Goal: Task Accomplishment & Management: Complete application form

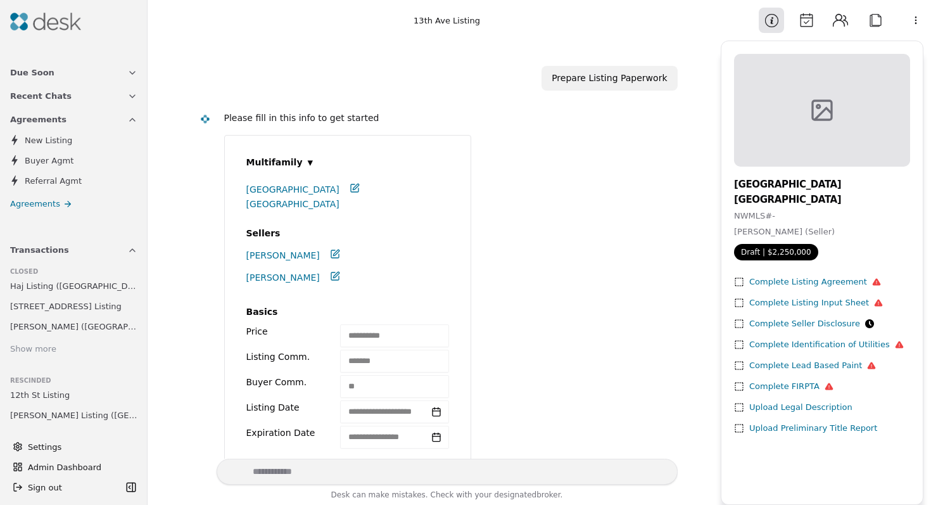
scroll to position [1061, 0]
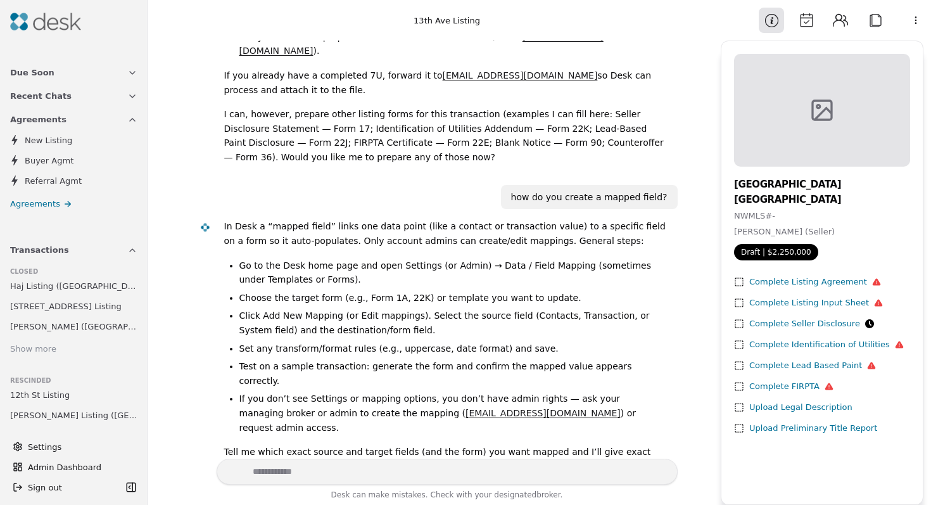
click at [306, 19] on h1 "13th Ave Listing" at bounding box center [447, 20] width 533 height 13
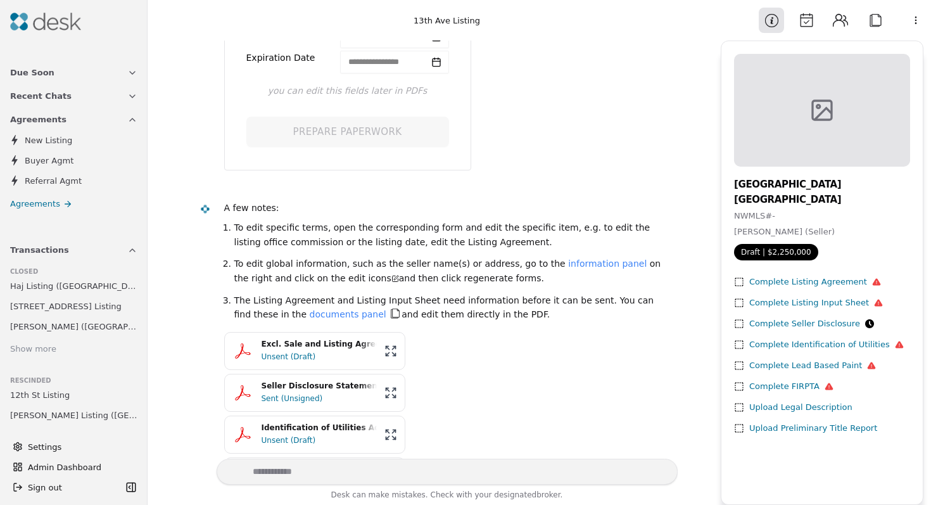
scroll to position [0, 0]
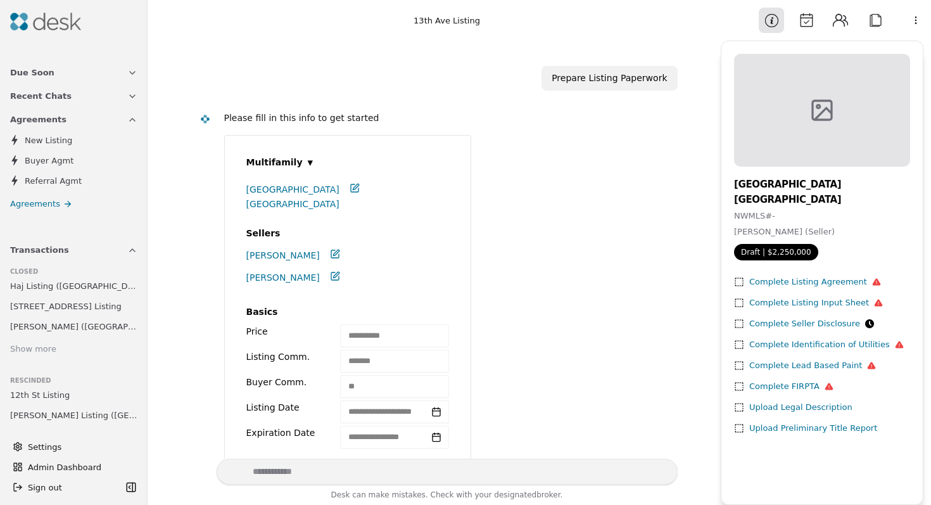
click at [768, 411] on div "Upload Legal Description" at bounding box center [801, 407] width 103 height 13
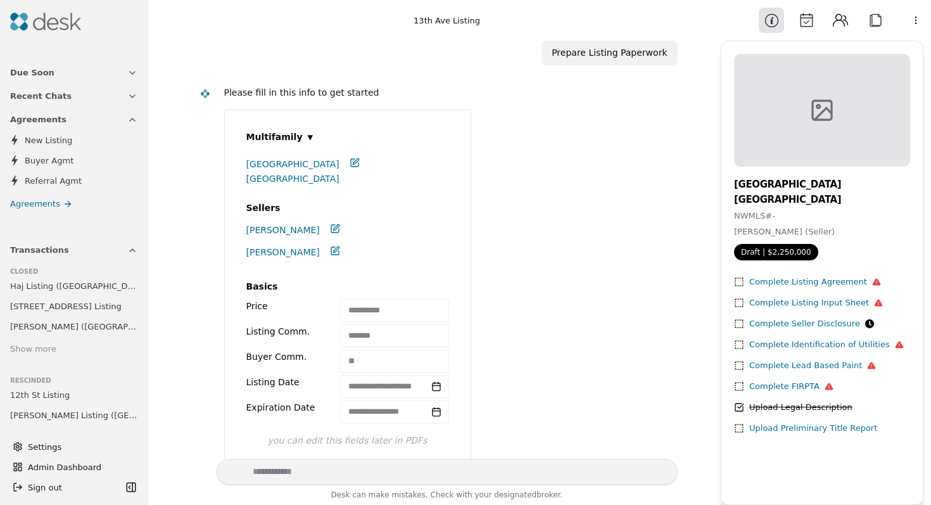
scroll to position [38, 0]
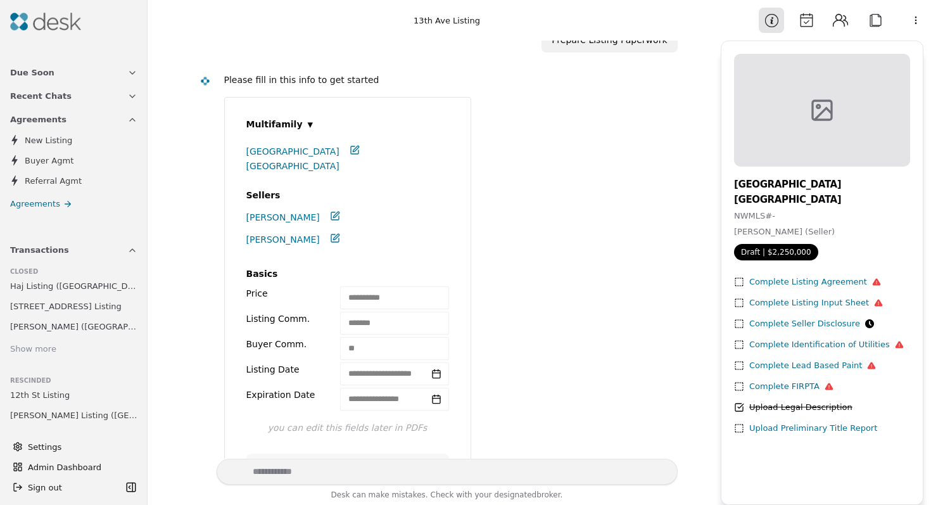
click at [782, 407] on div "Upload Legal Description" at bounding box center [801, 407] width 103 height 13
click at [743, 411] on icon at bounding box center [740, 408] width 8 height 8
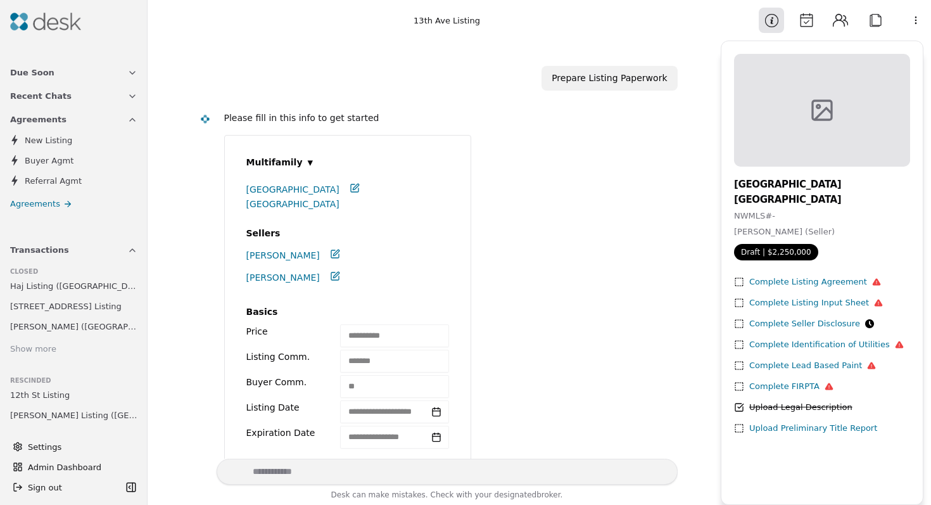
scroll to position [54, 0]
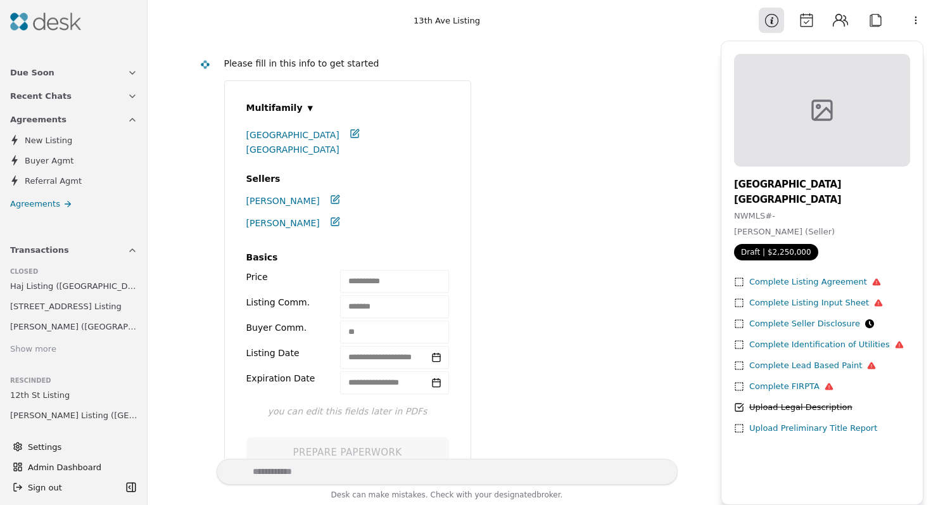
click at [434, 359] on icon at bounding box center [436, 357] width 10 height 10
click at [397, 358] on div "**********" at bounding box center [394, 357] width 108 height 23
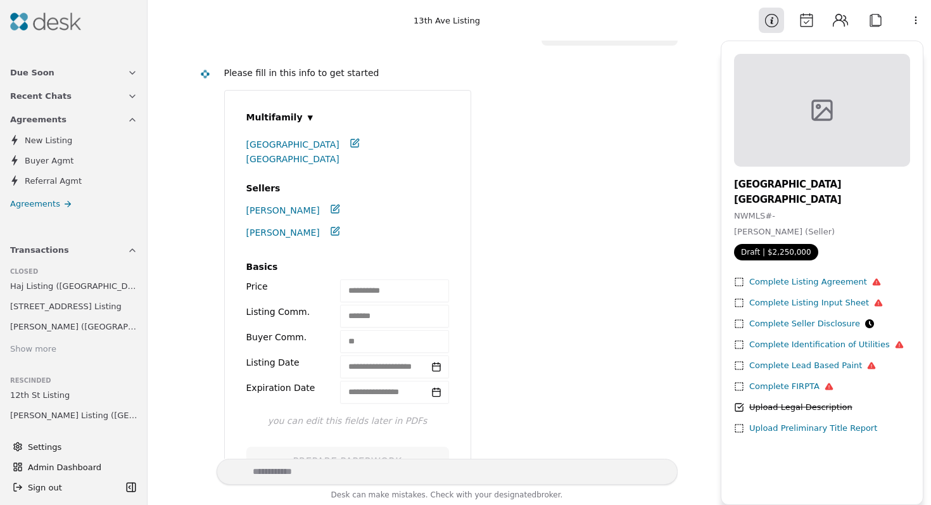
scroll to position [0, 0]
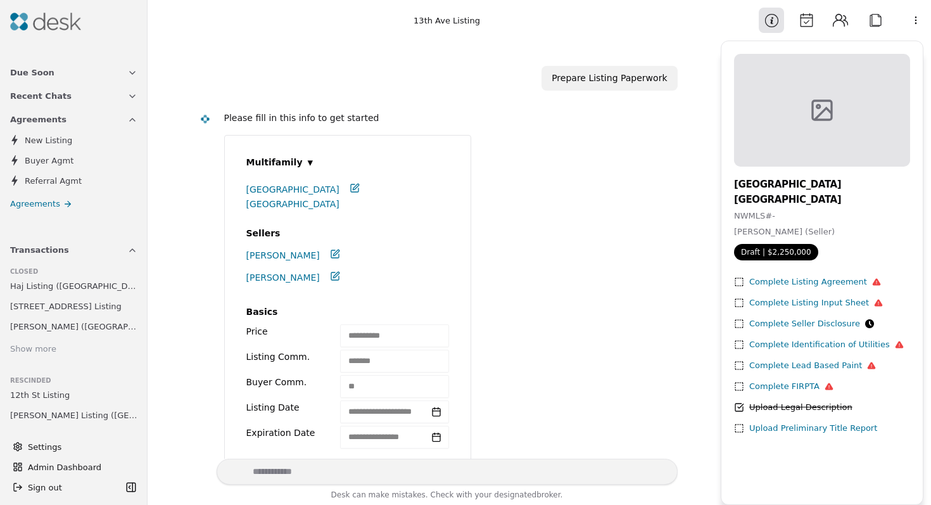
click at [330, 253] on icon at bounding box center [335, 254] width 10 height 10
click at [770, 284] on div "Complete Listing Agreement" at bounding box center [816, 282] width 132 height 13
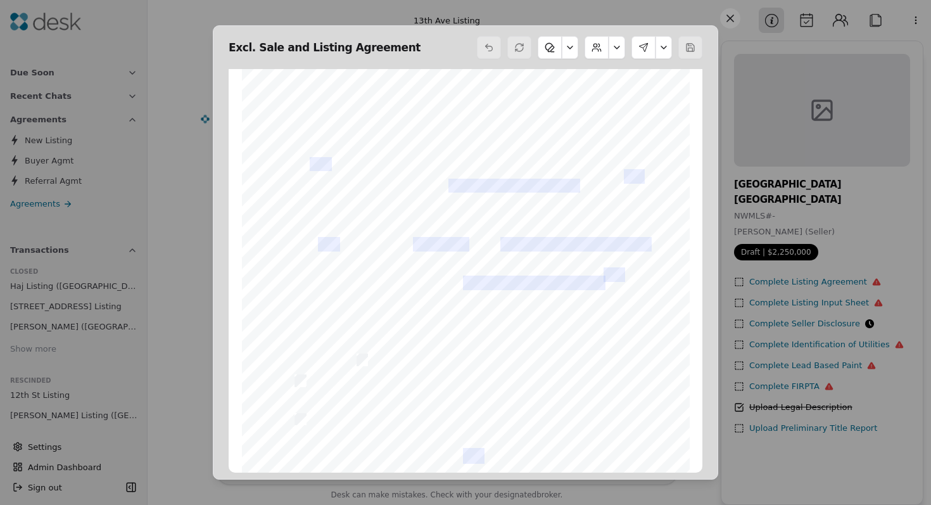
scroll to position [5315, 0]
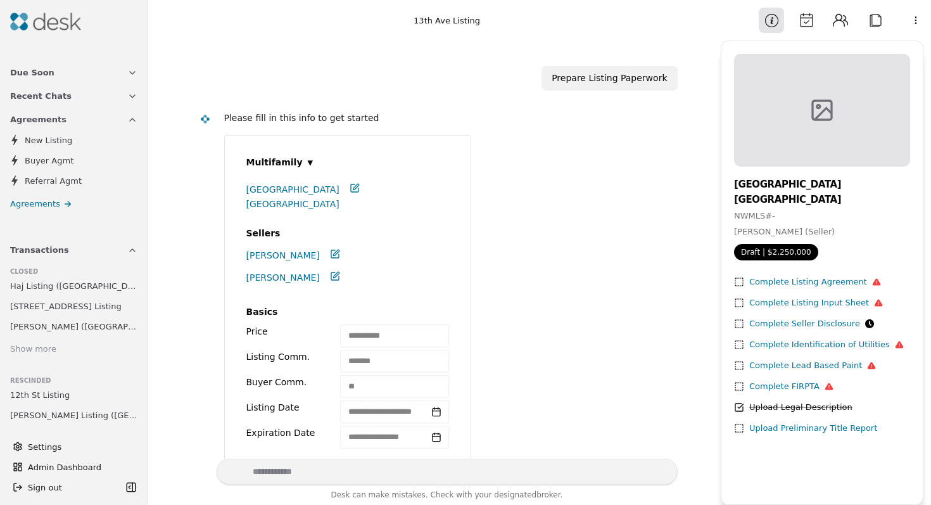
click at [828, 303] on div "Complete Listing Input Sheet" at bounding box center [817, 303] width 134 height 13
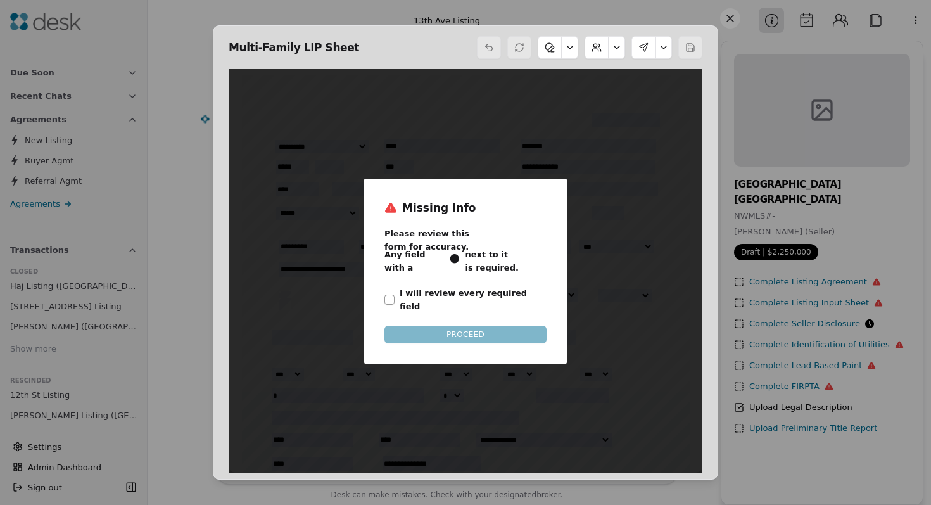
scroll to position [6, 0]
click at [393, 295] on button "I will review every required field" at bounding box center [390, 300] width 10 height 10
click at [411, 326] on button "PROCEED" at bounding box center [466, 335] width 162 height 18
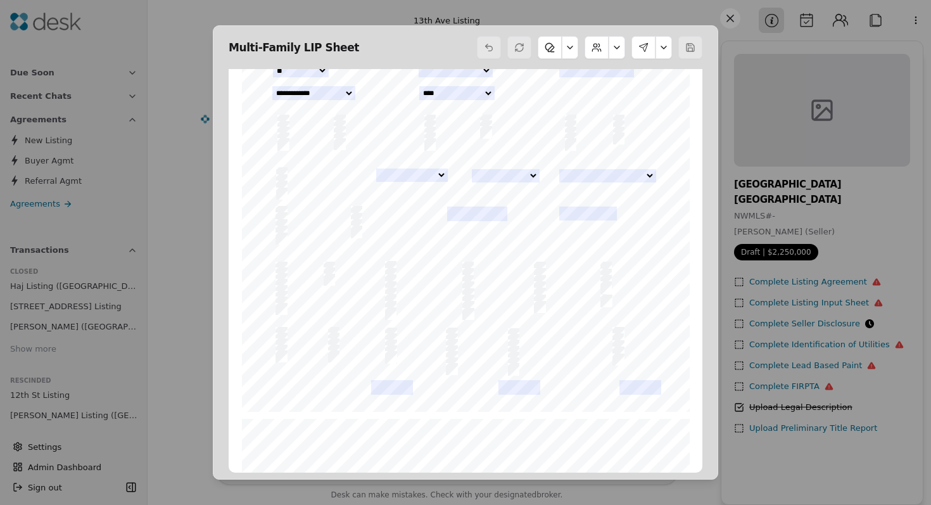
scroll to position [1419, 0]
click at [689, 50] on button at bounding box center [691, 47] width 24 height 23
